Goal: Communication & Community: Answer question/provide support

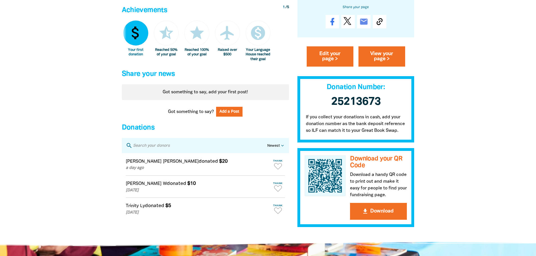
scroll to position [394, 0]
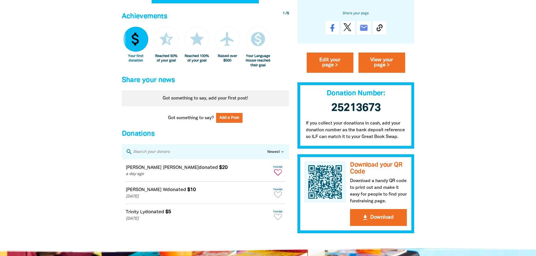
click at [279, 176] on icon "Paginated content" at bounding box center [278, 172] width 8 height 6
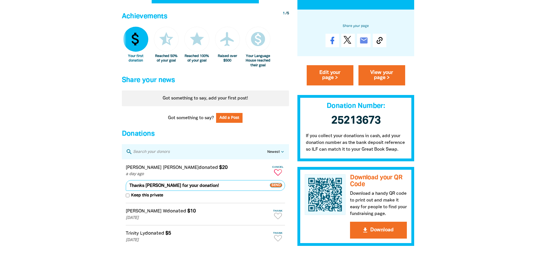
click at [152, 190] on textarea "Thanks [PERSON_NAME] for your donation!" at bounding box center [205, 185] width 159 height 11
click at [145, 189] on textarea "Thanks [PERSON_NAME] Family for your donation!" at bounding box center [205, 185] width 159 height 11
click at [248, 191] on textarea "Thank you [PERSON_NAME] Family for your donation!" at bounding box center [205, 185] width 159 height 11
click at [144, 191] on textarea "Thank you [PERSON_NAME] Family for your donation!" at bounding box center [205, 185] width 159 height 11
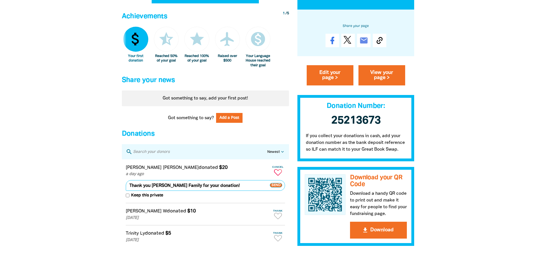
click at [152, 190] on textarea "Thank you [PERSON_NAME] Family for your donation!" at bounding box center [205, 185] width 159 height 11
type textarea "Thank you [PERSON_NAME] & [PERSON_NAME] Family for your donation!"
click at [275, 188] on span "Send" at bounding box center [276, 185] width 12 height 5
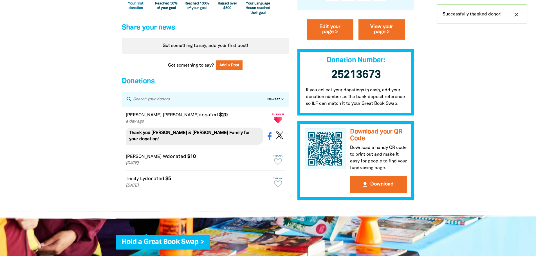
scroll to position [450, 0]
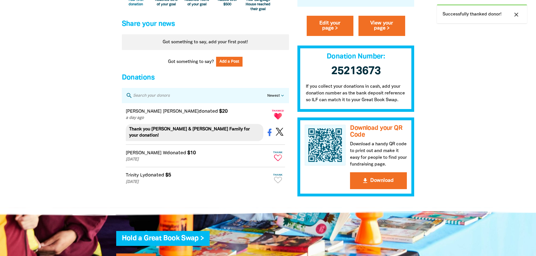
click at [279, 156] on icon "Paginated content" at bounding box center [278, 158] width 8 height 6
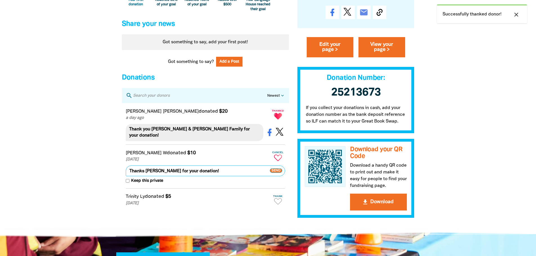
click at [144, 169] on textarea "Thanks [PERSON_NAME] for your donation!" at bounding box center [205, 171] width 159 height 11
click at [165, 167] on textarea "Thank you [PERSON_NAME] for your donation!" at bounding box center [205, 171] width 159 height 11
type textarea "Thank you [PERSON_NAME] and [PERSON_NAME] Family for your donation!"
click at [273, 169] on span "Send" at bounding box center [276, 171] width 12 height 5
click at [277, 157] on icon "Paginated content" at bounding box center [278, 158] width 8 height 6
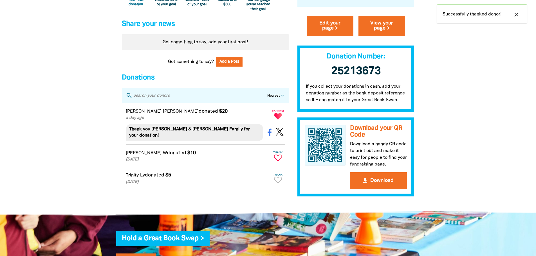
click at [279, 155] on icon "Paginated content" at bounding box center [278, 158] width 8 height 6
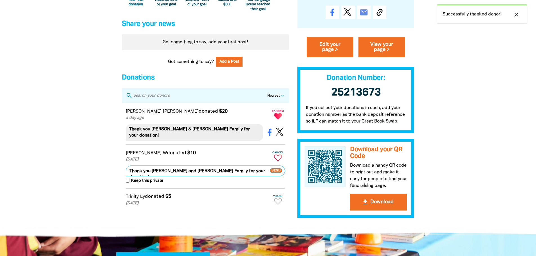
click at [275, 169] on span "Send" at bounding box center [276, 171] width 12 height 5
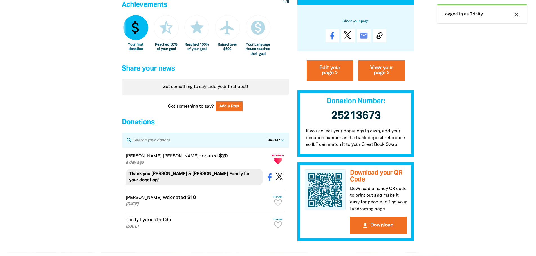
scroll to position [450, 0]
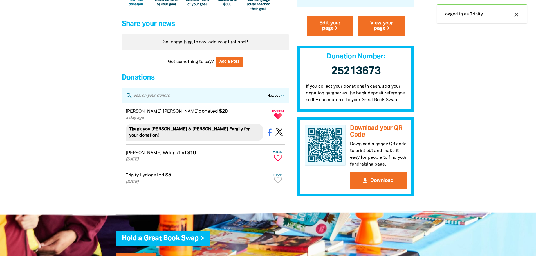
click at [276, 155] on icon "Paginated content" at bounding box center [278, 158] width 8 height 6
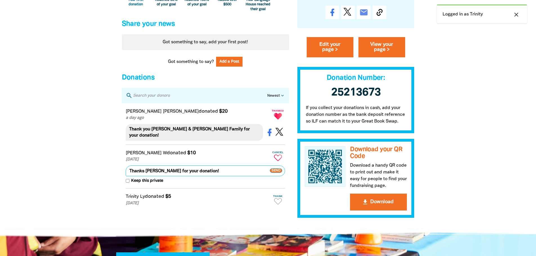
click at [276, 169] on span "Send" at bounding box center [276, 171] width 12 height 5
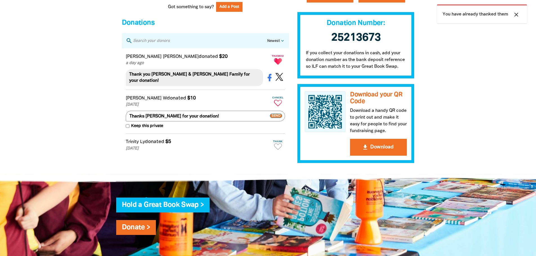
scroll to position [507, 0]
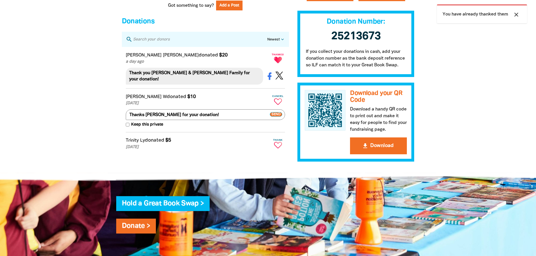
click at [277, 145] on icon "Paginated content" at bounding box center [278, 145] width 8 height 6
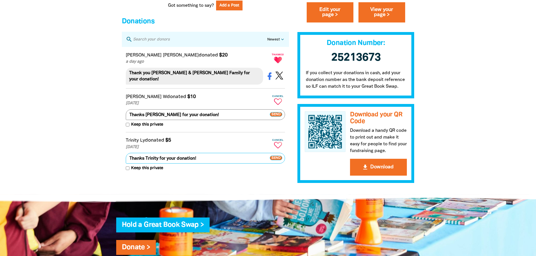
drag, startPoint x: 208, startPoint y: 158, endPoint x: 116, endPoint y: 156, distance: 91.8
click at [157, 156] on textarea "(Donation on behalf of Naomi!)" at bounding box center [205, 158] width 159 height 11
click at [189, 158] on textarea "(Donation on behalf of Naomi!)" at bounding box center [205, 158] width 159 height 11
type textarea "(Donation on behalf of Naomi for her 30 stars!)"
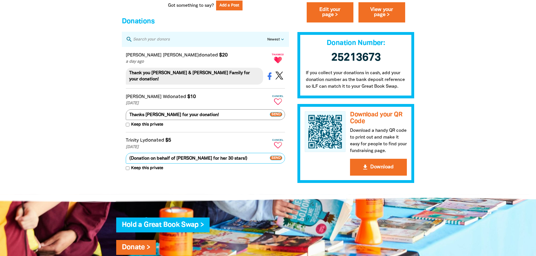
click at [274, 154] on button "keyboard_return Send" at bounding box center [277, 158] width 15 height 11
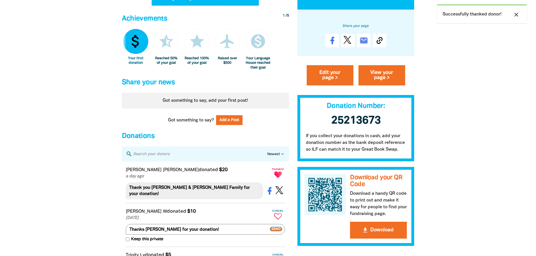
scroll to position [366, 0]
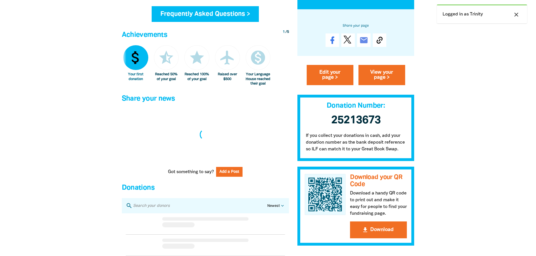
scroll to position [197, 0]
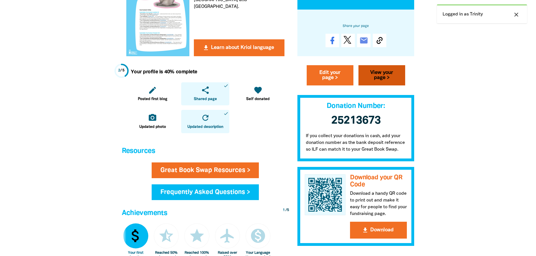
click at [378, 74] on link "View your page >" at bounding box center [382, 75] width 47 height 20
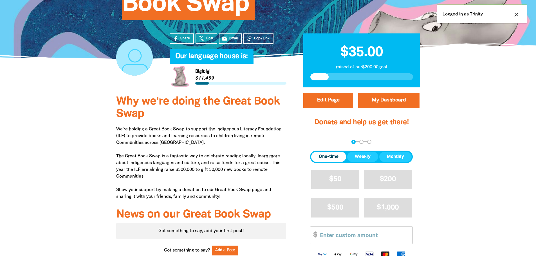
scroll to position [113, 0]
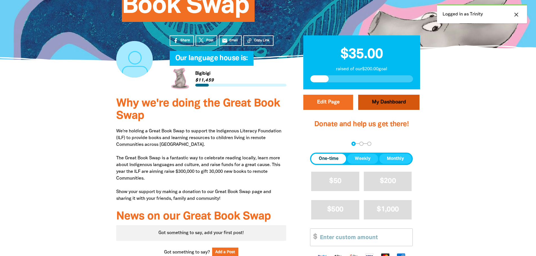
click at [398, 100] on link "My Dashboard" at bounding box center [388, 102] width 61 height 15
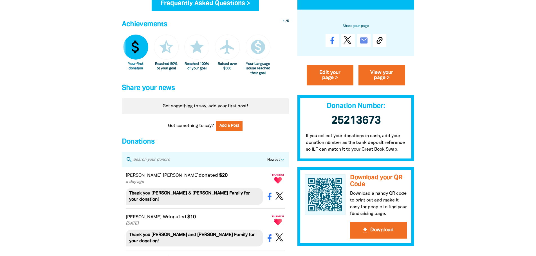
scroll to position [366, 0]
